Goal: Find specific page/section: Find specific page/section

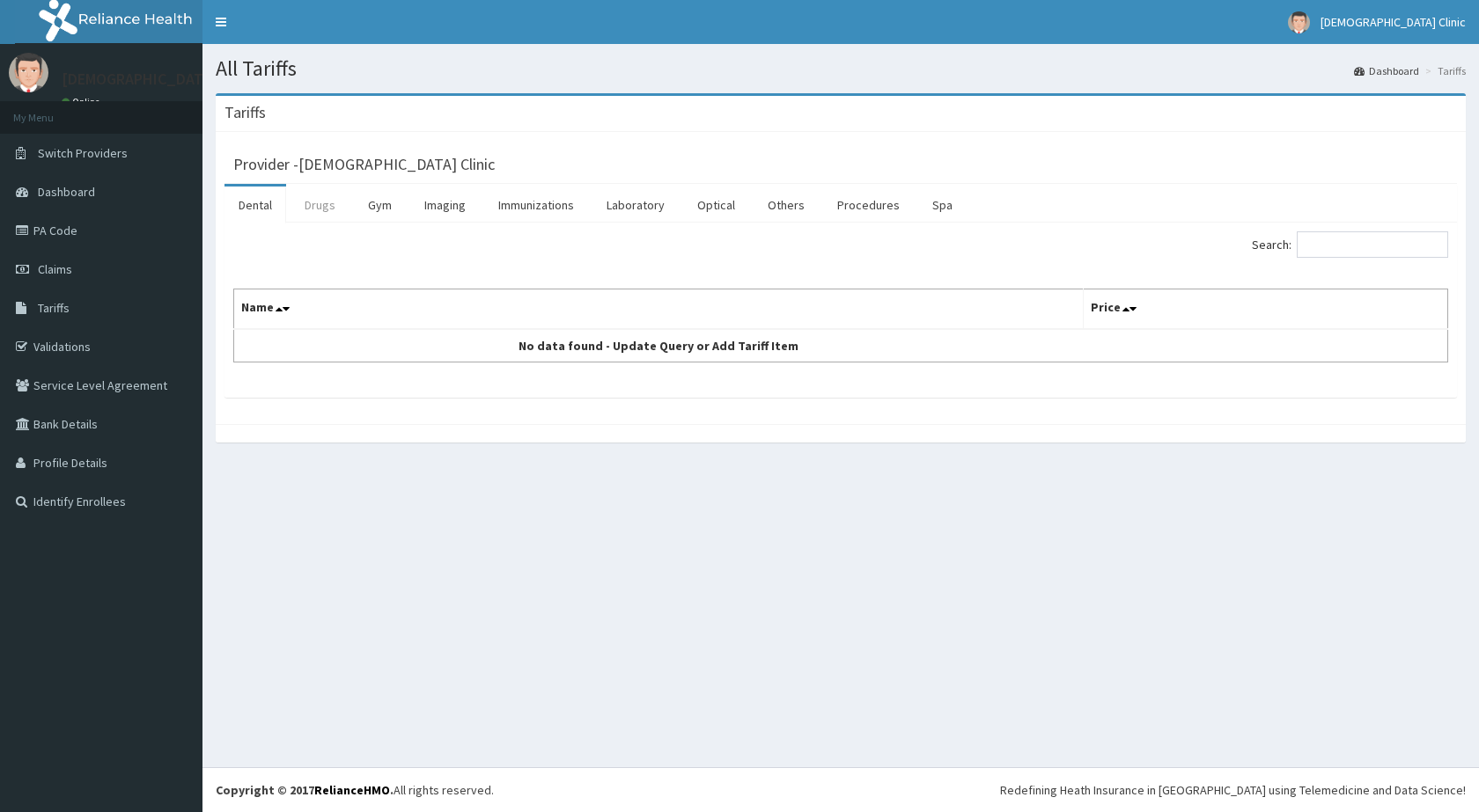
click at [321, 205] on link "Drugs" at bounding box center [319, 205] width 59 height 37
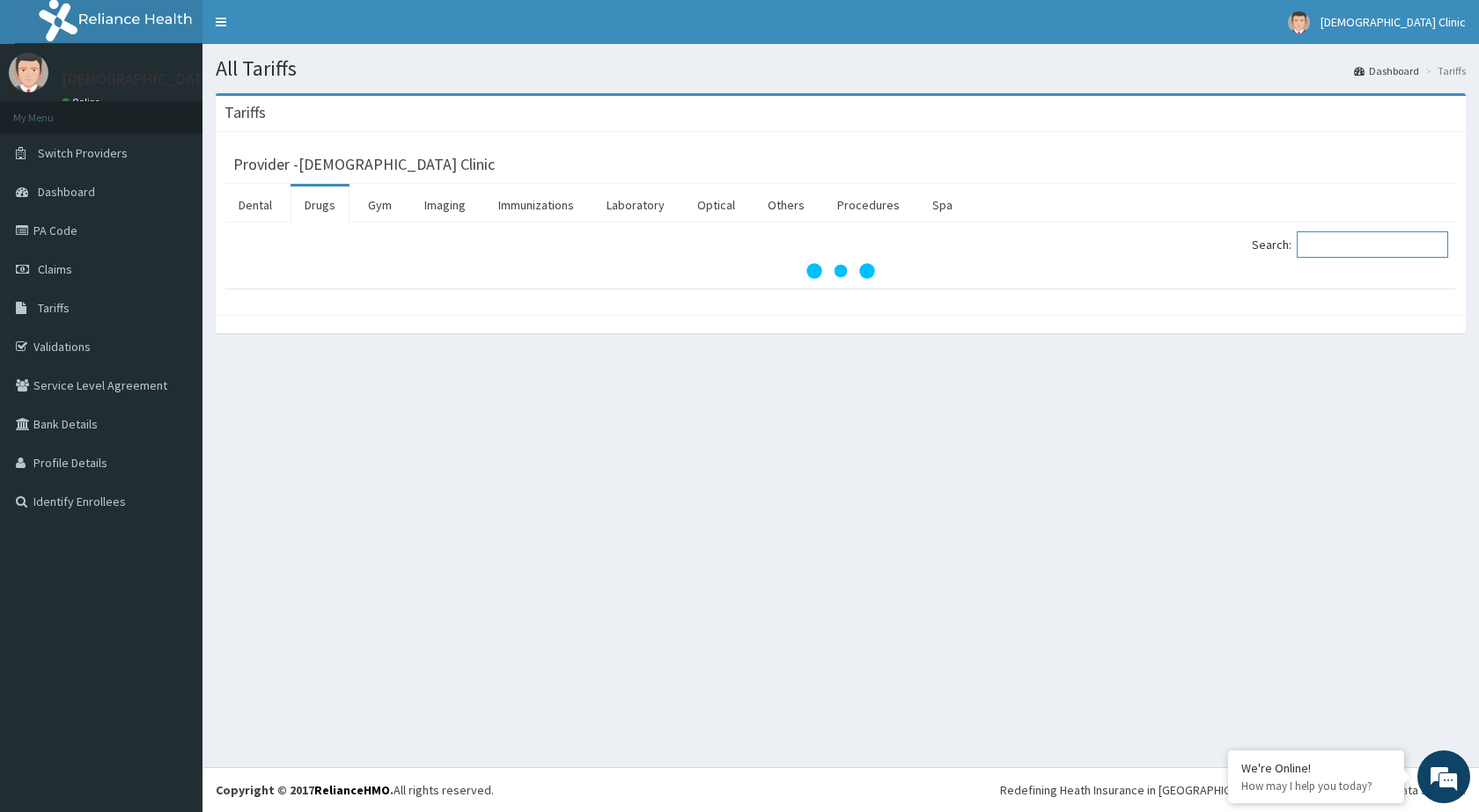
click at [1348, 243] on input "Search:" at bounding box center [1372, 244] width 151 height 26
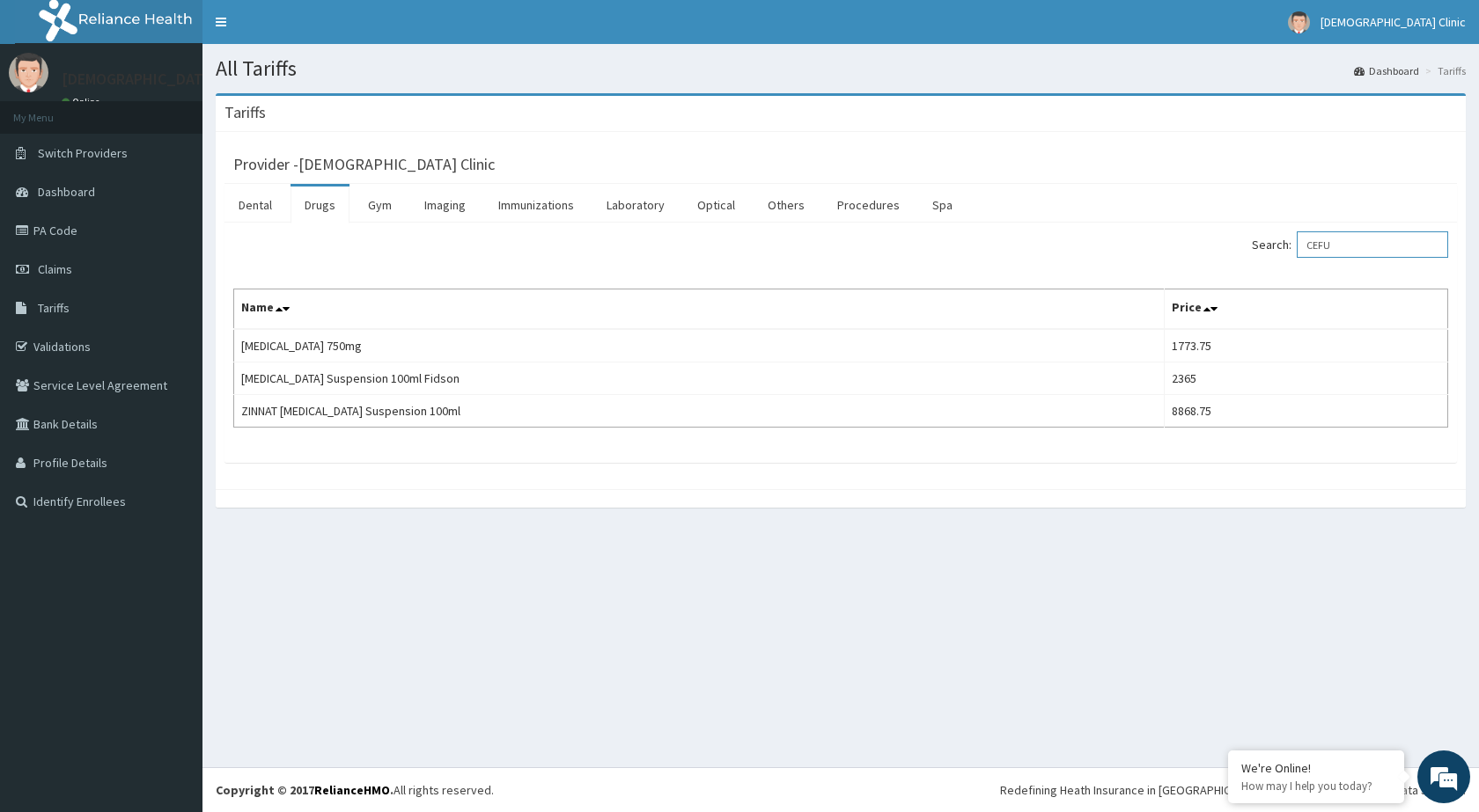
type input "CEFU"
click at [49, 229] on link "PA Code" at bounding box center [101, 230] width 202 height 39
